Goal: Check status

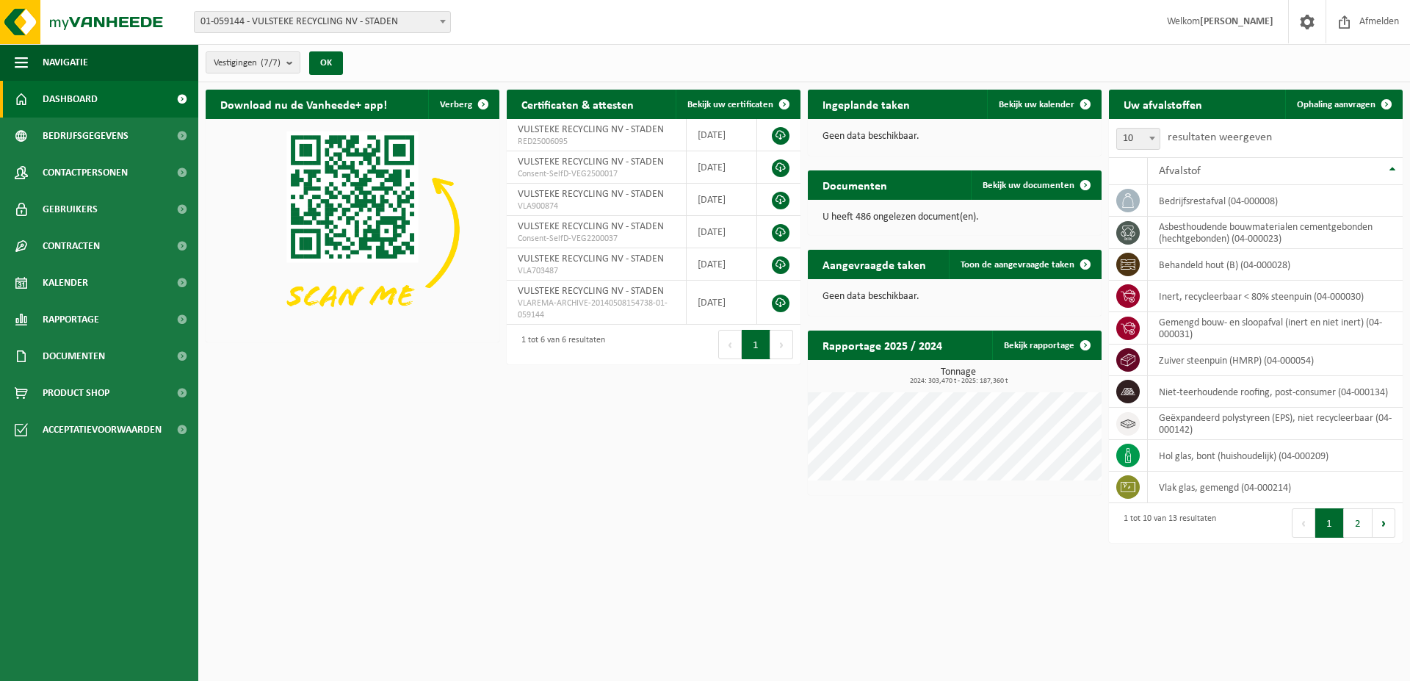
drag, startPoint x: 392, startPoint y: 436, endPoint x: 167, endPoint y: 366, distance: 236.2
click at [391, 436] on div "Download nu de Vanheede+ app! Verberg Certificaten & attesten Bekijk uw certifi…" at bounding box center [804, 316] width 1204 height 469
click at [109, 319] on link "Rapportage" at bounding box center [99, 319] width 198 height 37
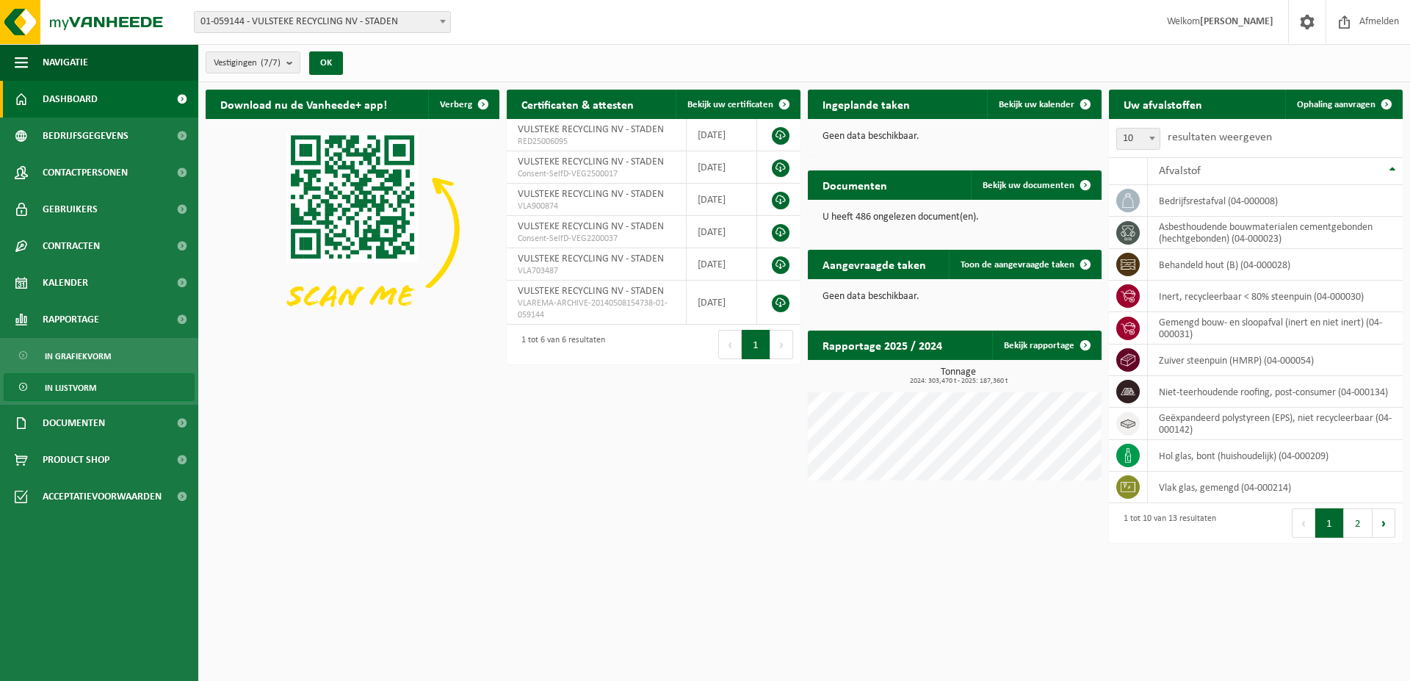
click at [79, 388] on span "In lijstvorm" at bounding box center [70, 388] width 51 height 28
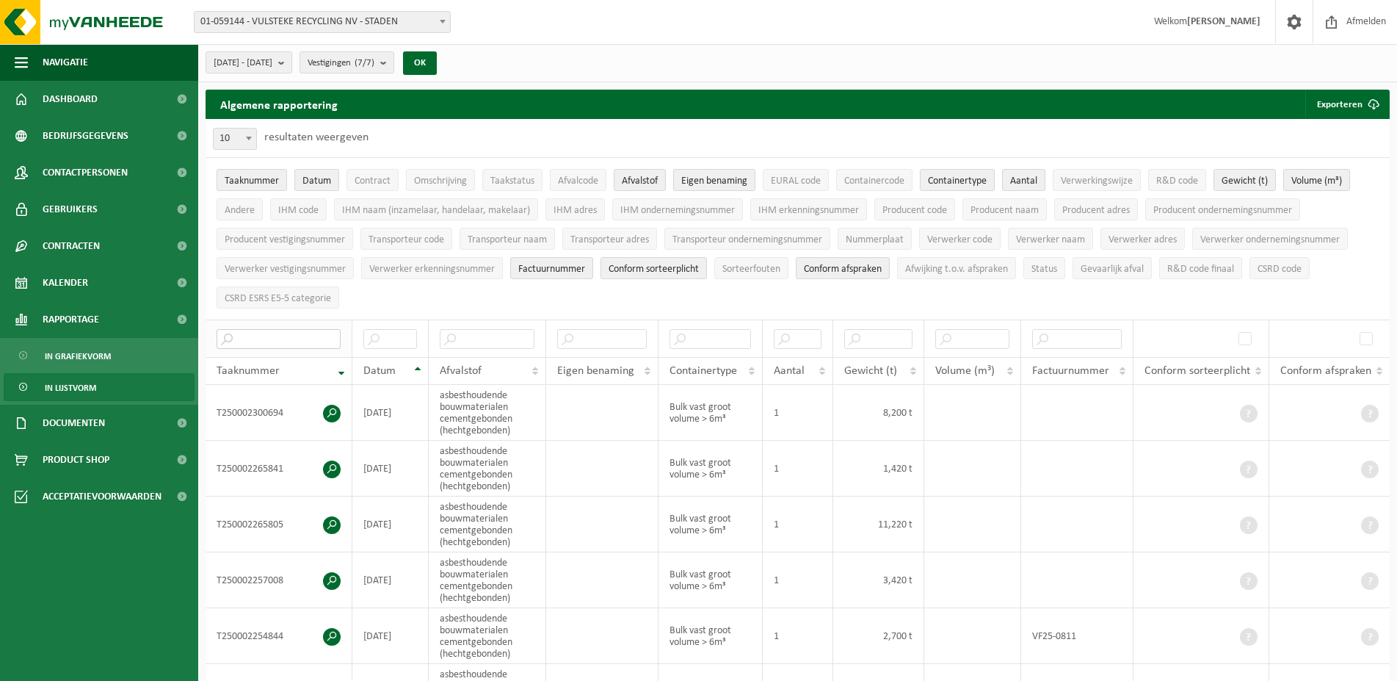
click at [262, 334] on input "text" at bounding box center [279, 339] width 124 height 20
type input "144"
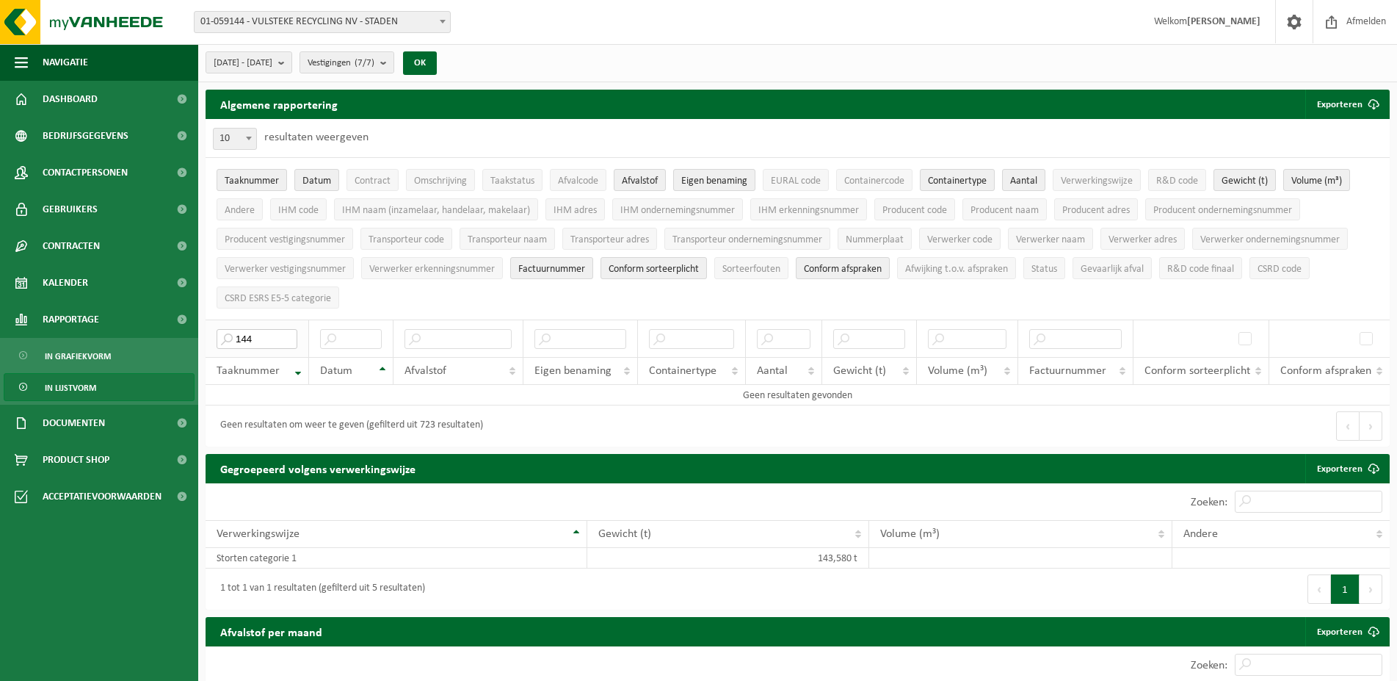
drag, startPoint x: 278, startPoint y: 336, endPoint x: 173, endPoint y: 339, distance: 105.0
click at [217, 339] on input "144" at bounding box center [257, 339] width 81 height 20
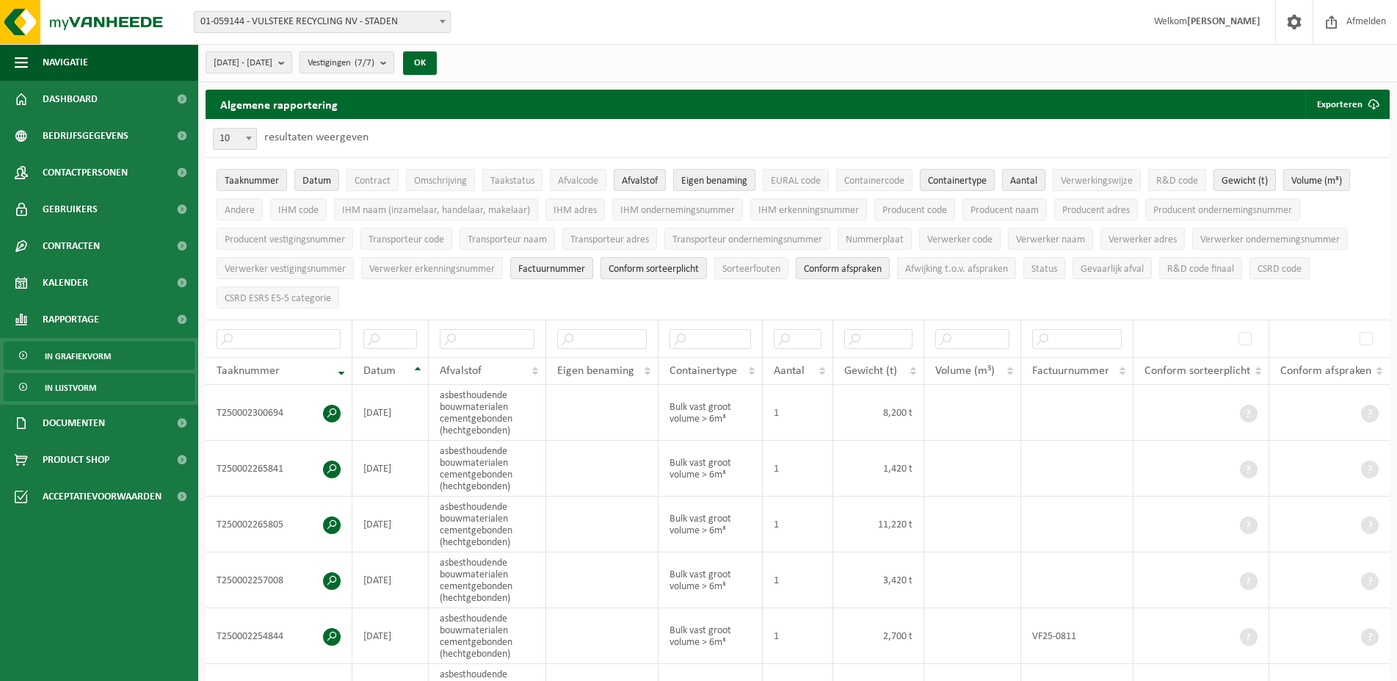
click at [80, 355] on span "In grafiekvorm" at bounding box center [78, 356] width 66 height 28
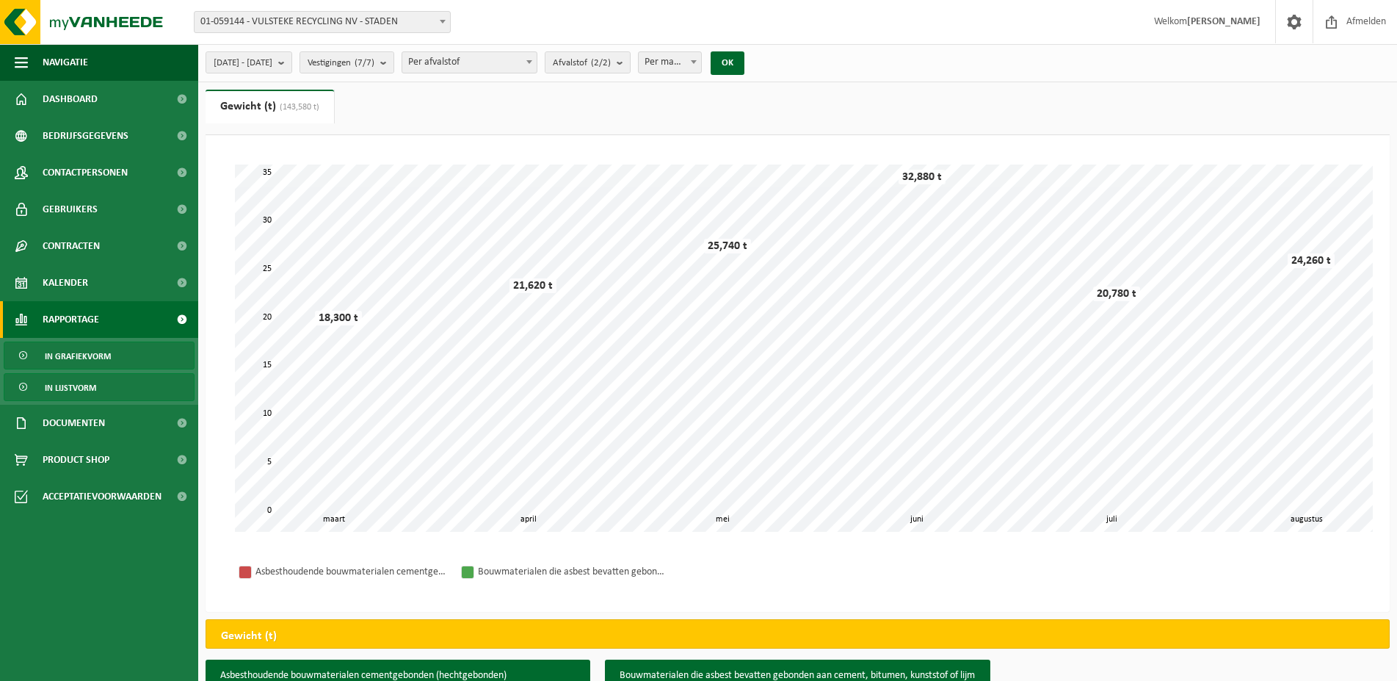
click at [68, 384] on span "In lijstvorm" at bounding box center [70, 388] width 51 height 28
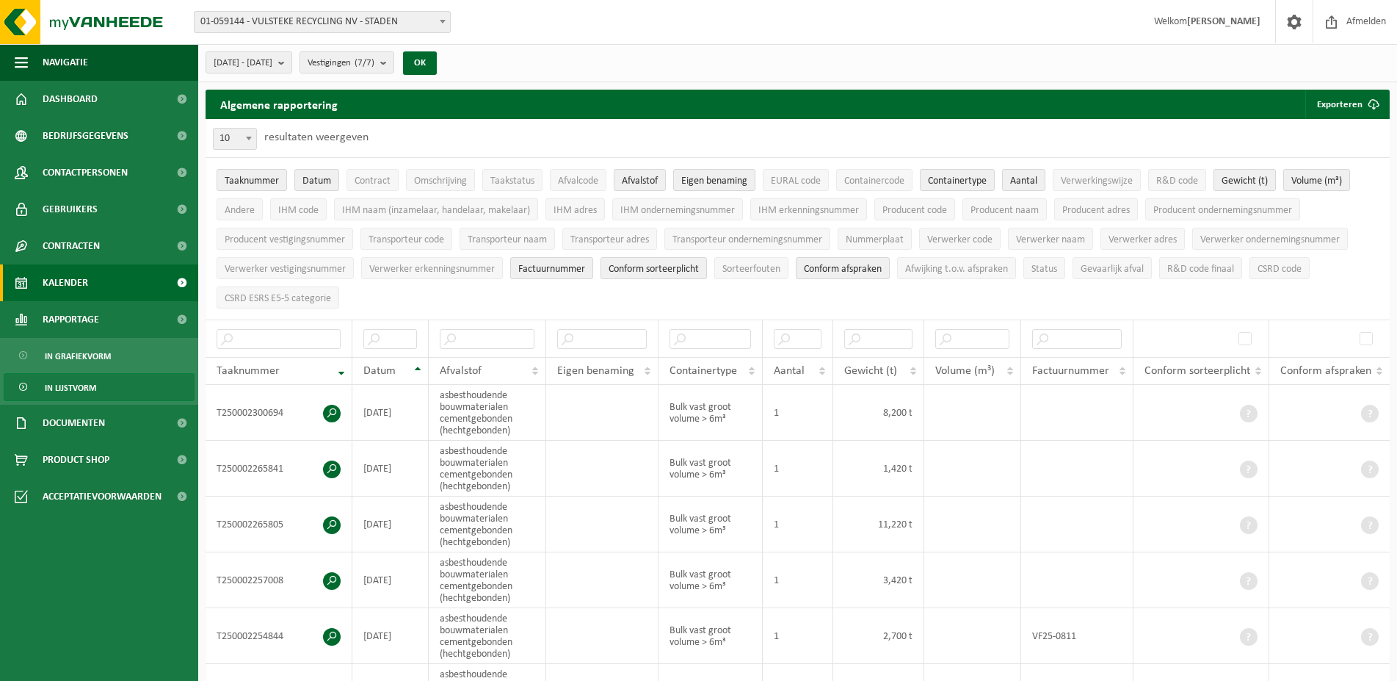
click at [69, 280] on span "Kalender" at bounding box center [66, 282] width 46 height 37
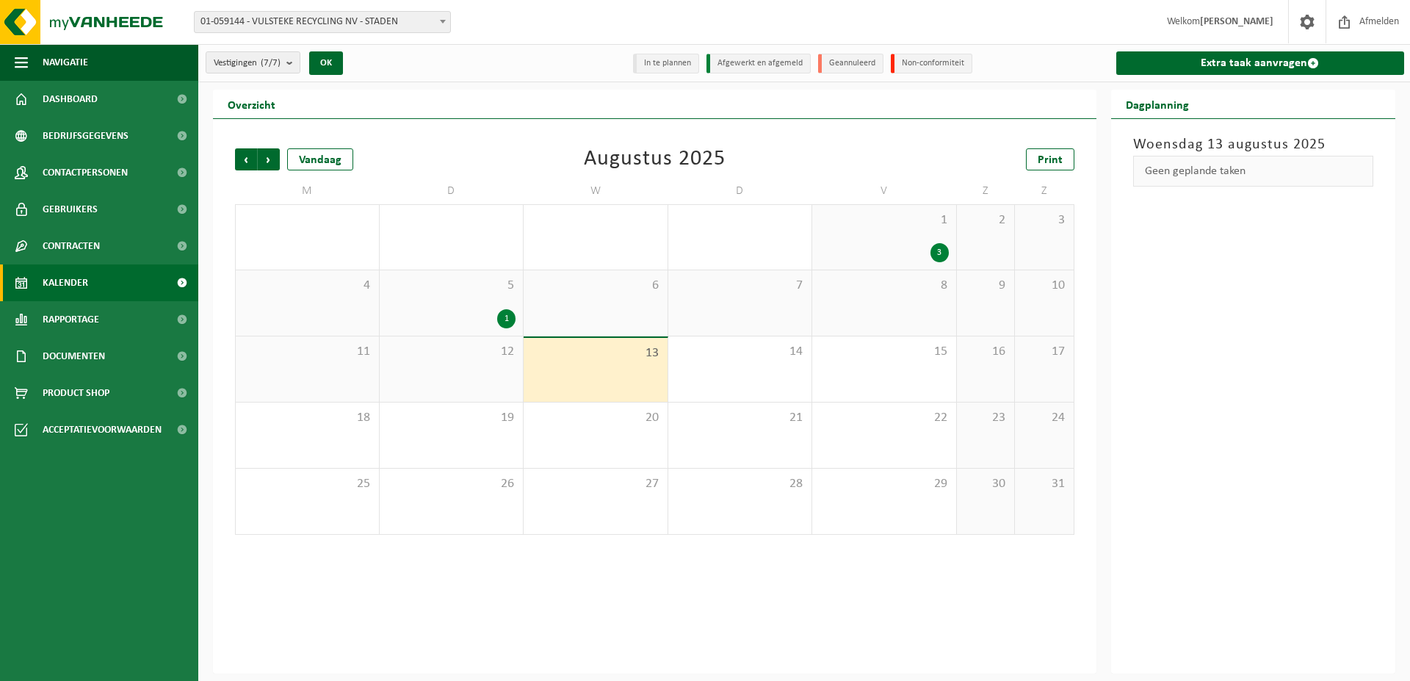
click at [483, 312] on div "1" at bounding box center [451, 318] width 129 height 19
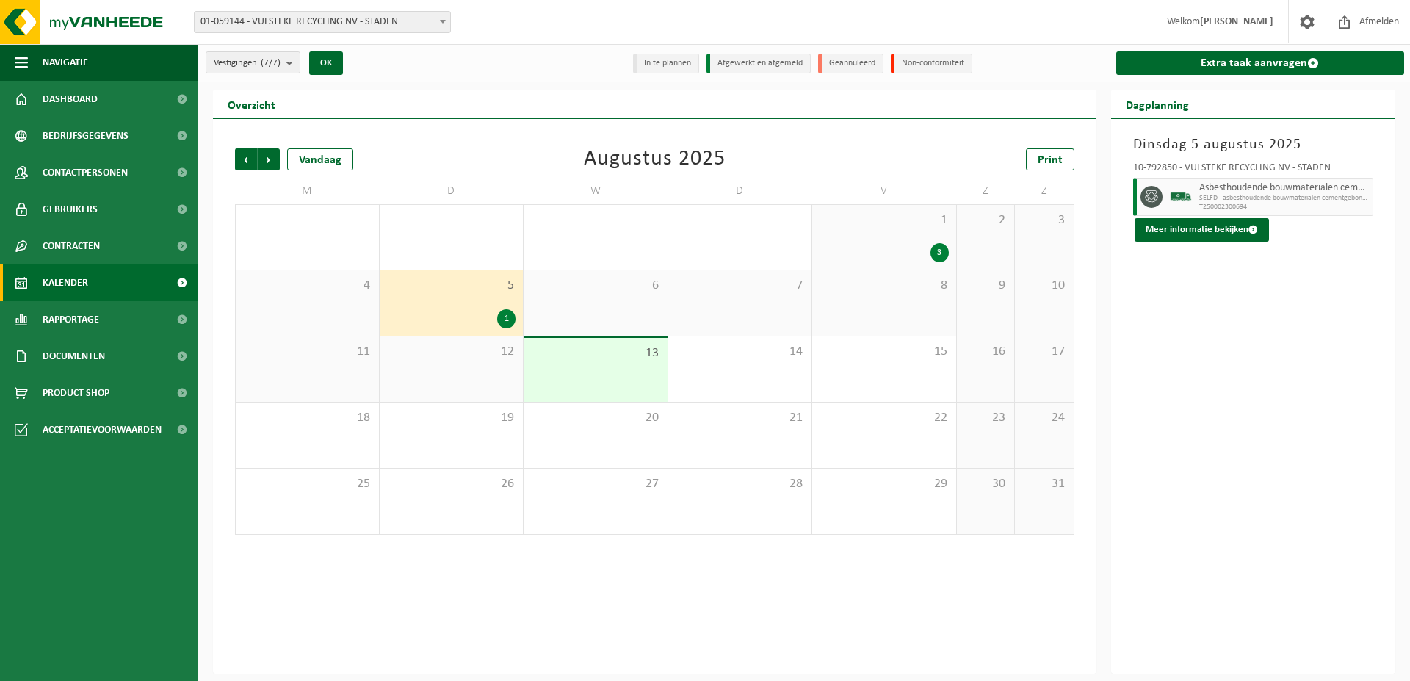
click at [874, 303] on div "8" at bounding box center [884, 302] width 144 height 65
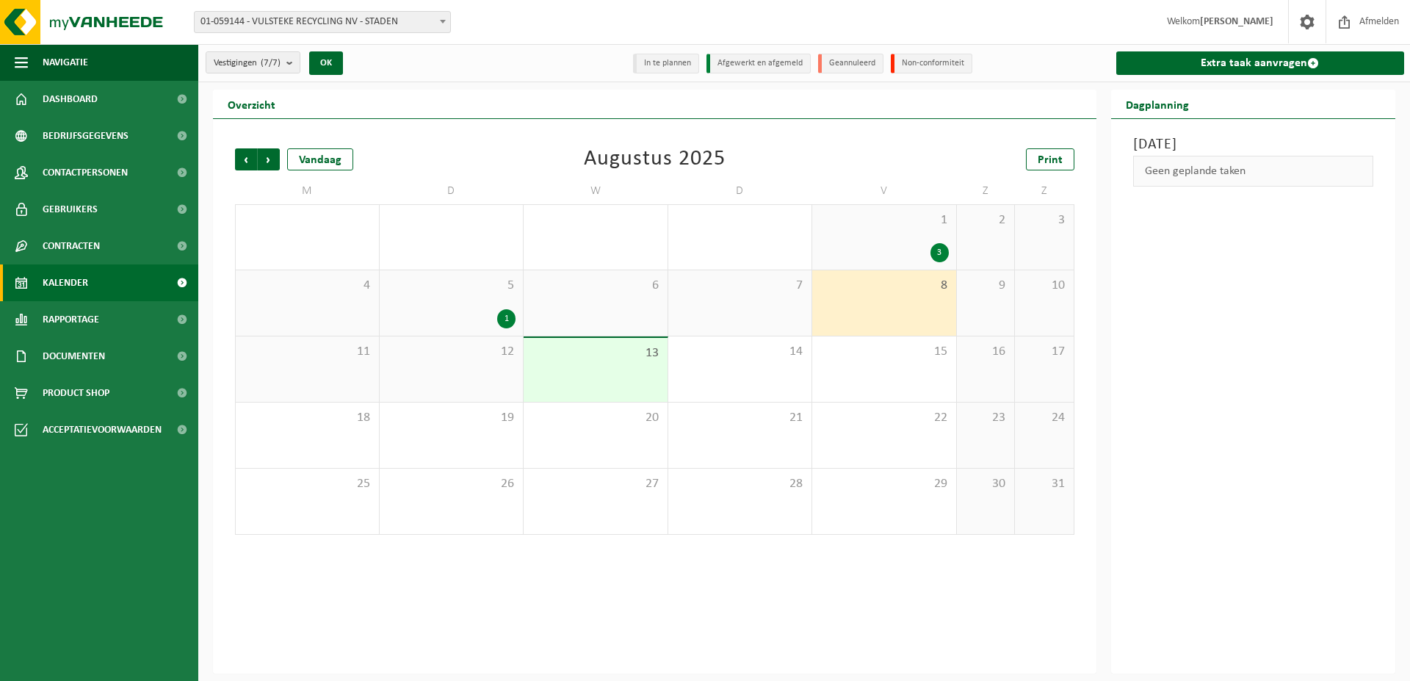
click at [286, 357] on span "11" at bounding box center [307, 352] width 129 height 16
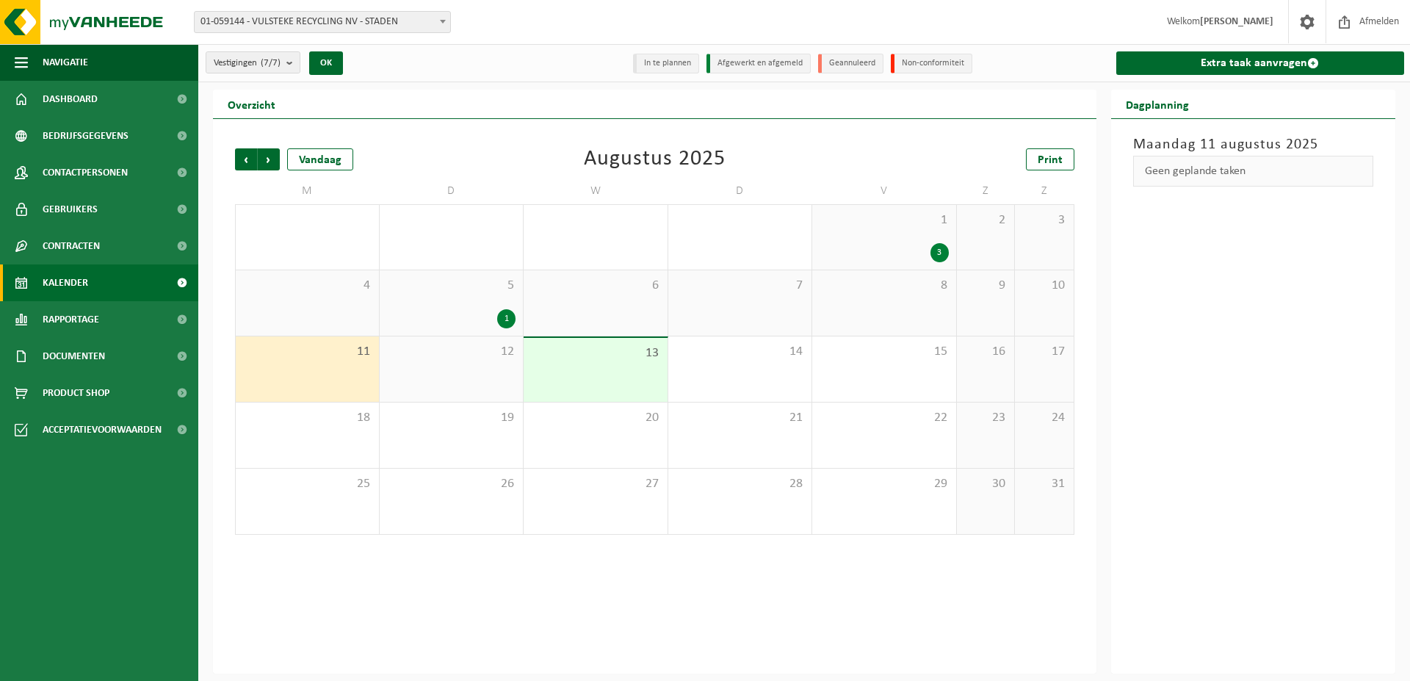
click at [464, 361] on div "12" at bounding box center [452, 368] width 144 height 65
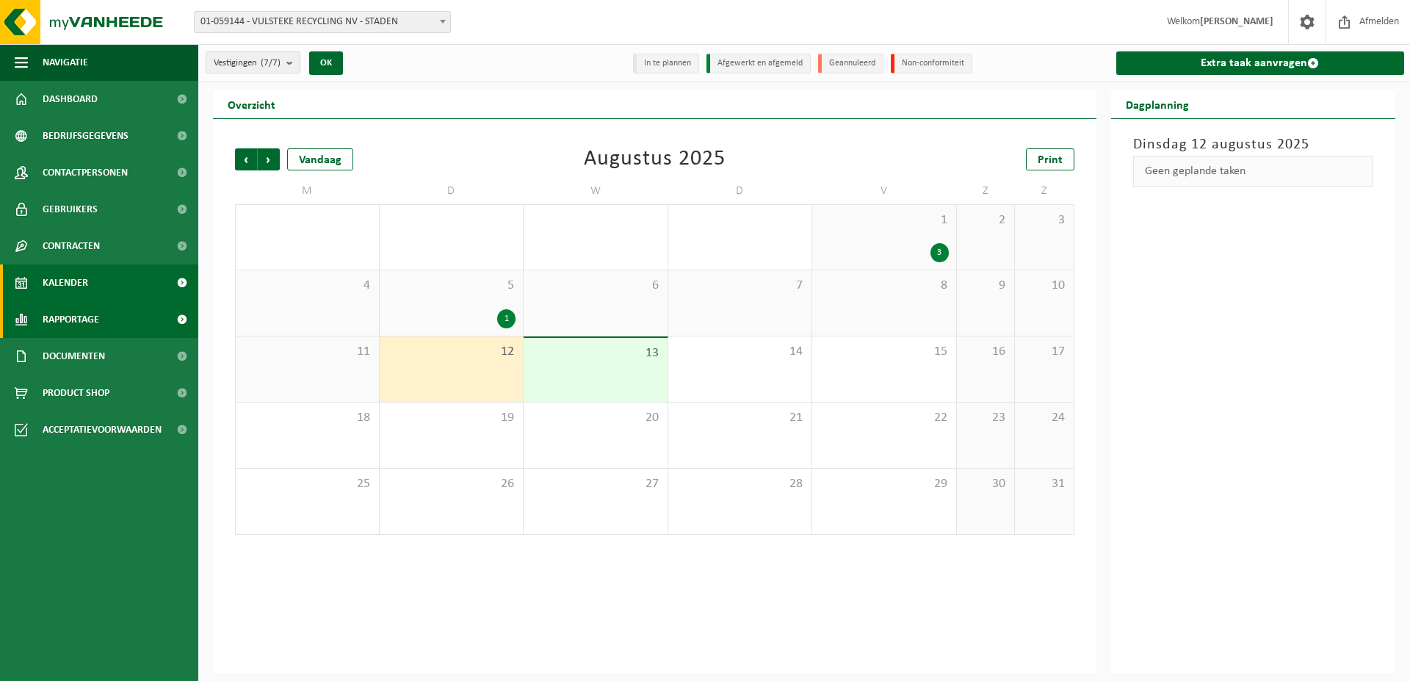
click at [64, 317] on span "Rapportage" at bounding box center [71, 319] width 57 height 37
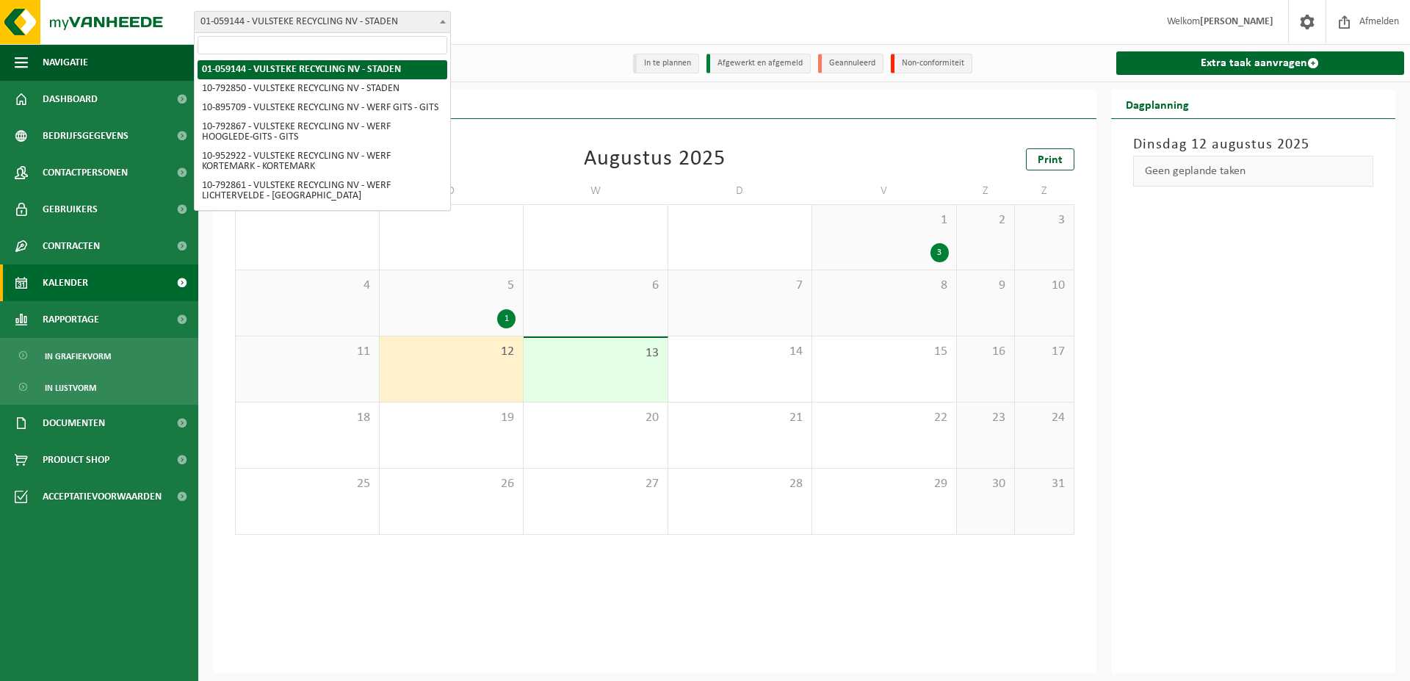
click at [290, 18] on span "01-059144 - VULSTEKE RECYCLING NV - STADEN" at bounding box center [323, 22] width 256 height 21
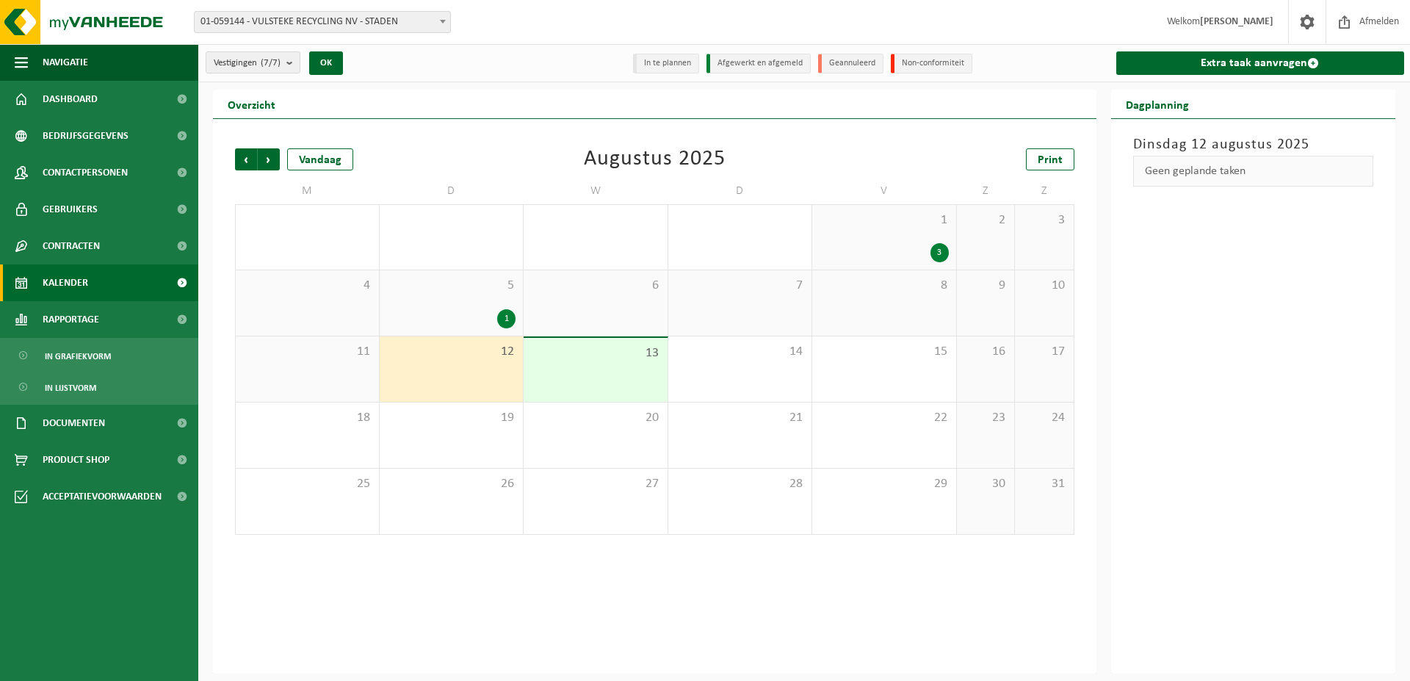
click at [290, 18] on span "01-059144 - VULSTEKE RECYCLING NV - STADEN" at bounding box center [323, 22] width 256 height 21
click at [76, 384] on span "In lijstvorm" at bounding box center [70, 388] width 51 height 28
